Goal: Find specific page/section: Find specific page/section

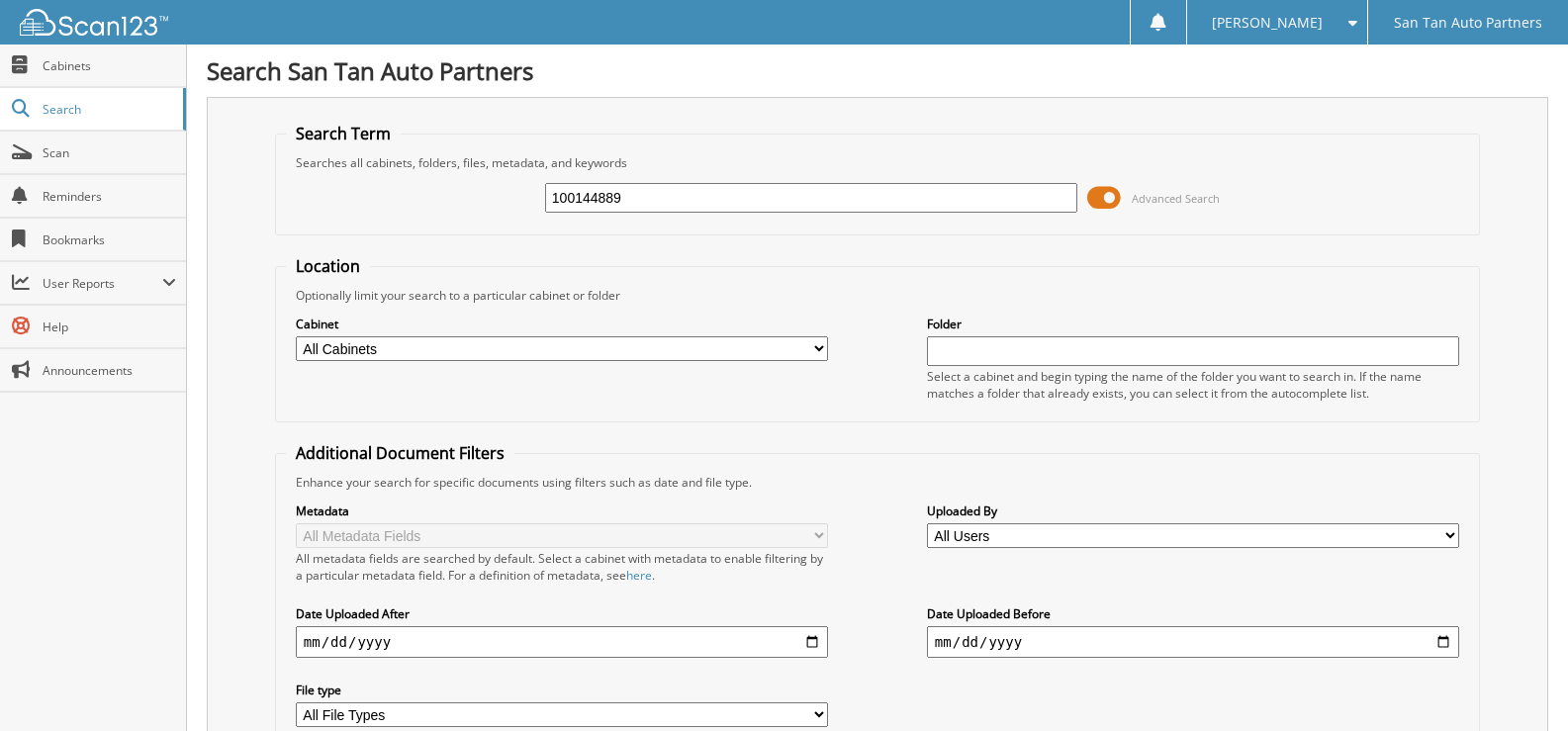
type input "100144889"
click at [116, 63] on span "Cabinets" at bounding box center [109, 65] width 134 height 17
